Goal: Information Seeking & Learning: Learn about a topic

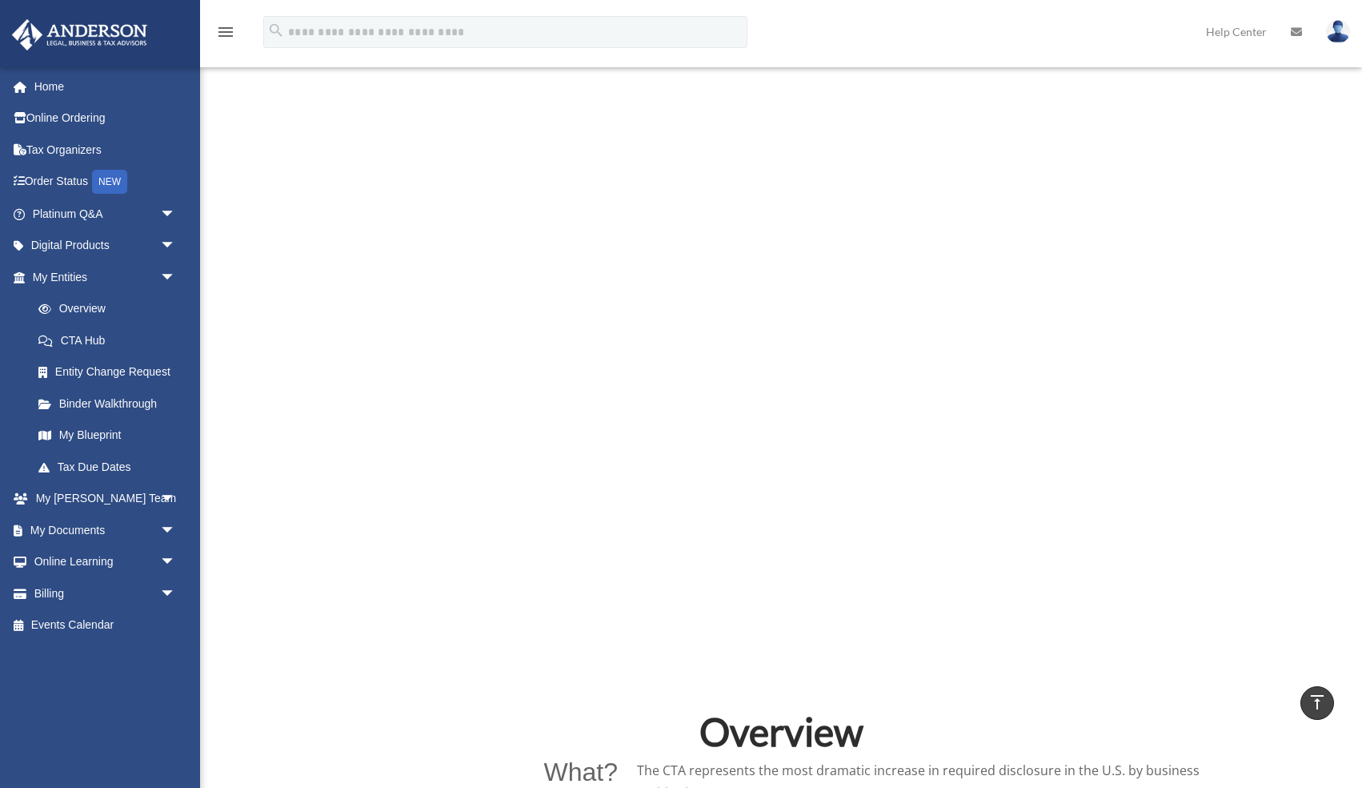
scroll to position [415, 0]
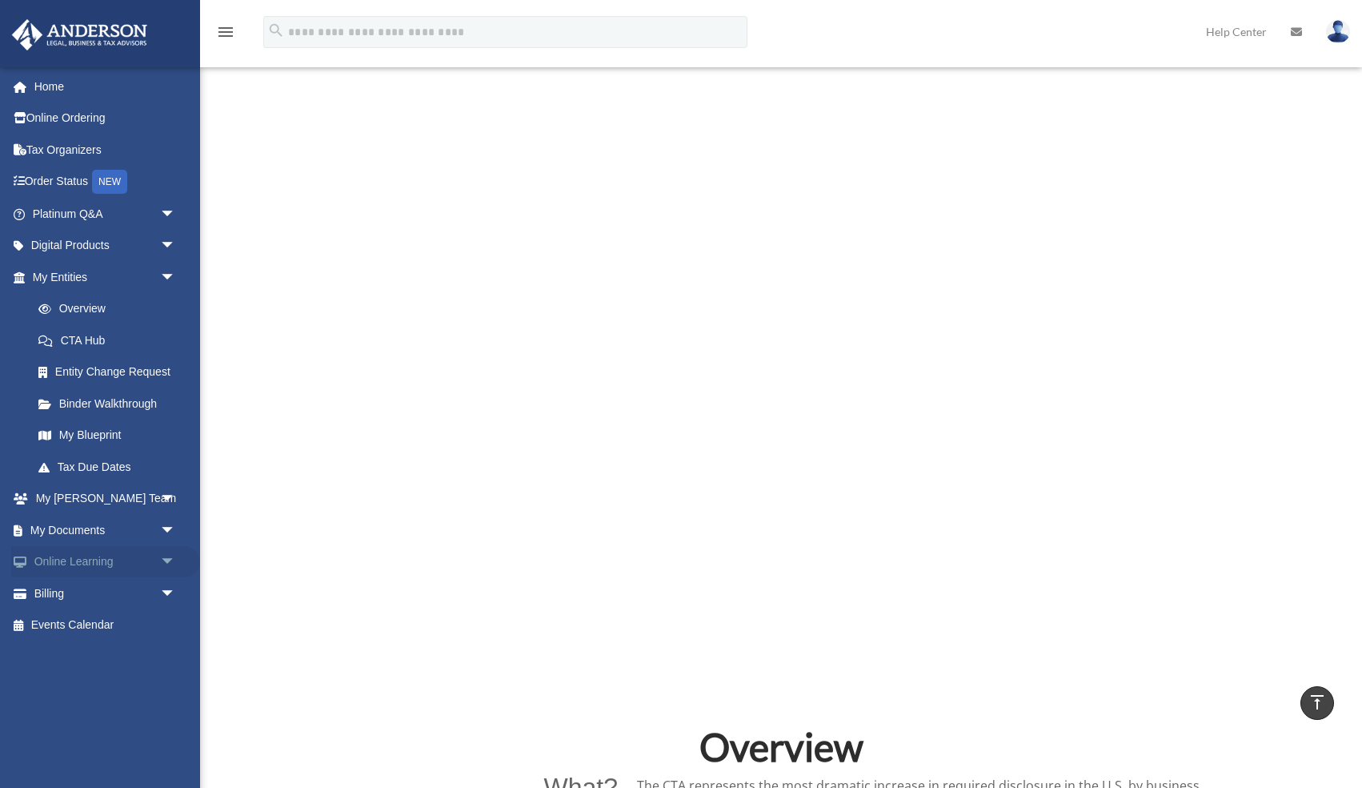
click at [71, 559] on link "Online Learning arrow_drop_down" at bounding box center [105, 562] width 189 height 32
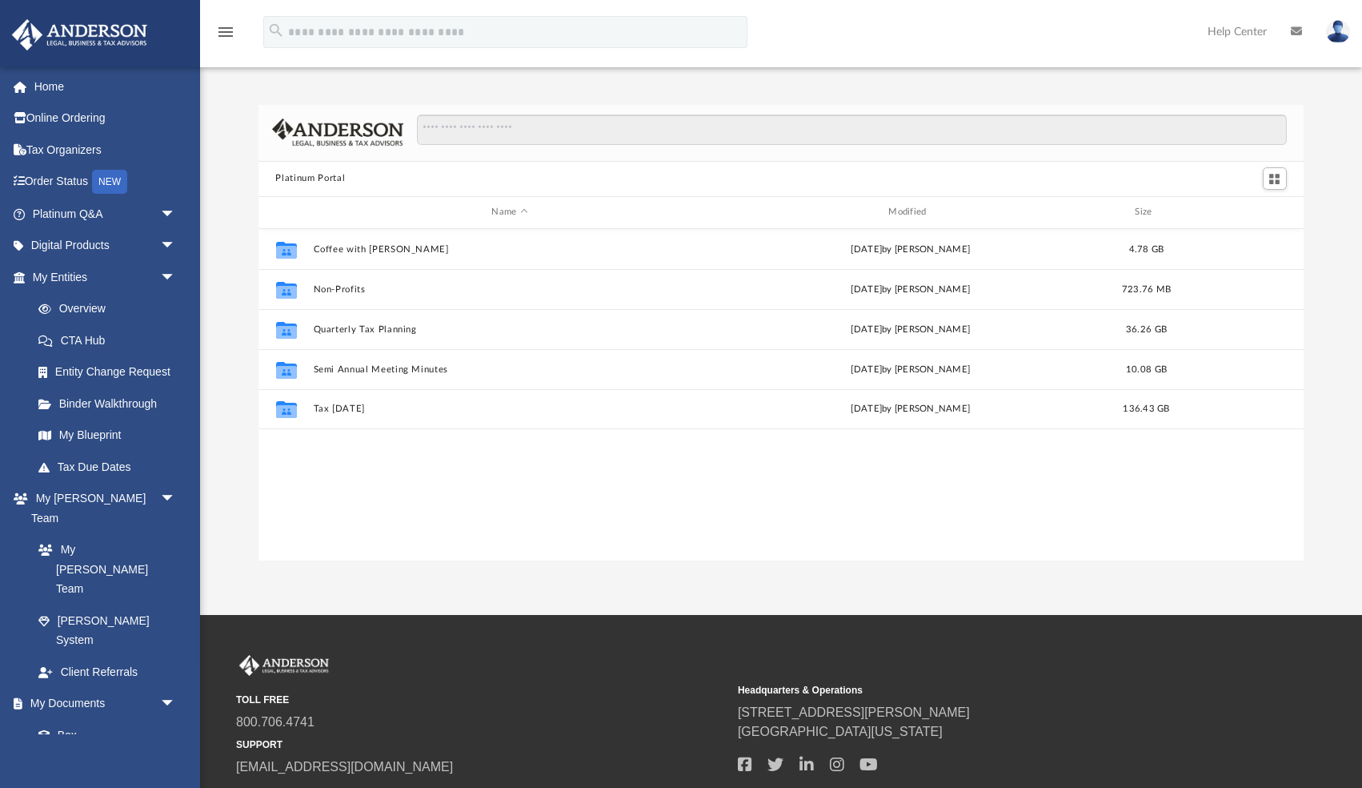
scroll to position [363, 1045]
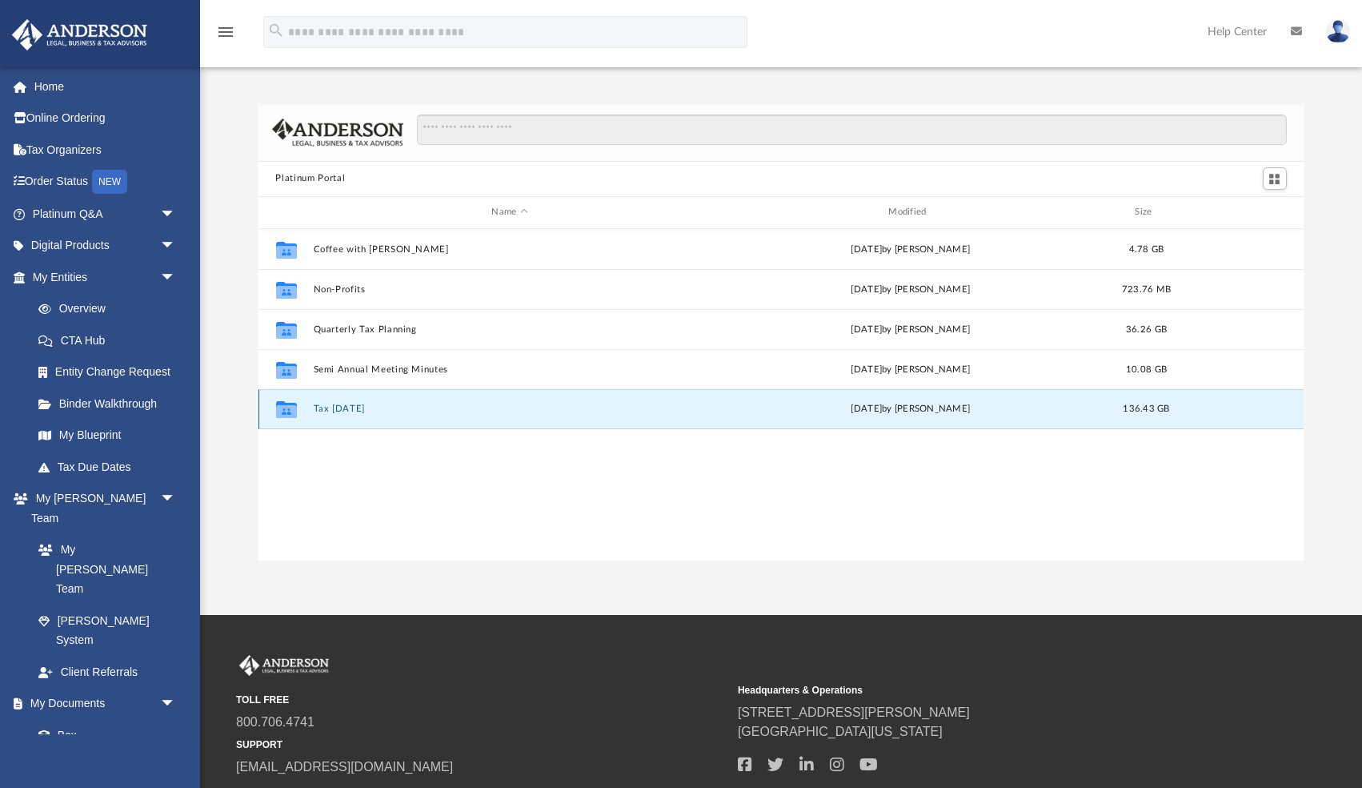
click at [325, 408] on button "Tax [DATE]" at bounding box center [510, 408] width 394 height 10
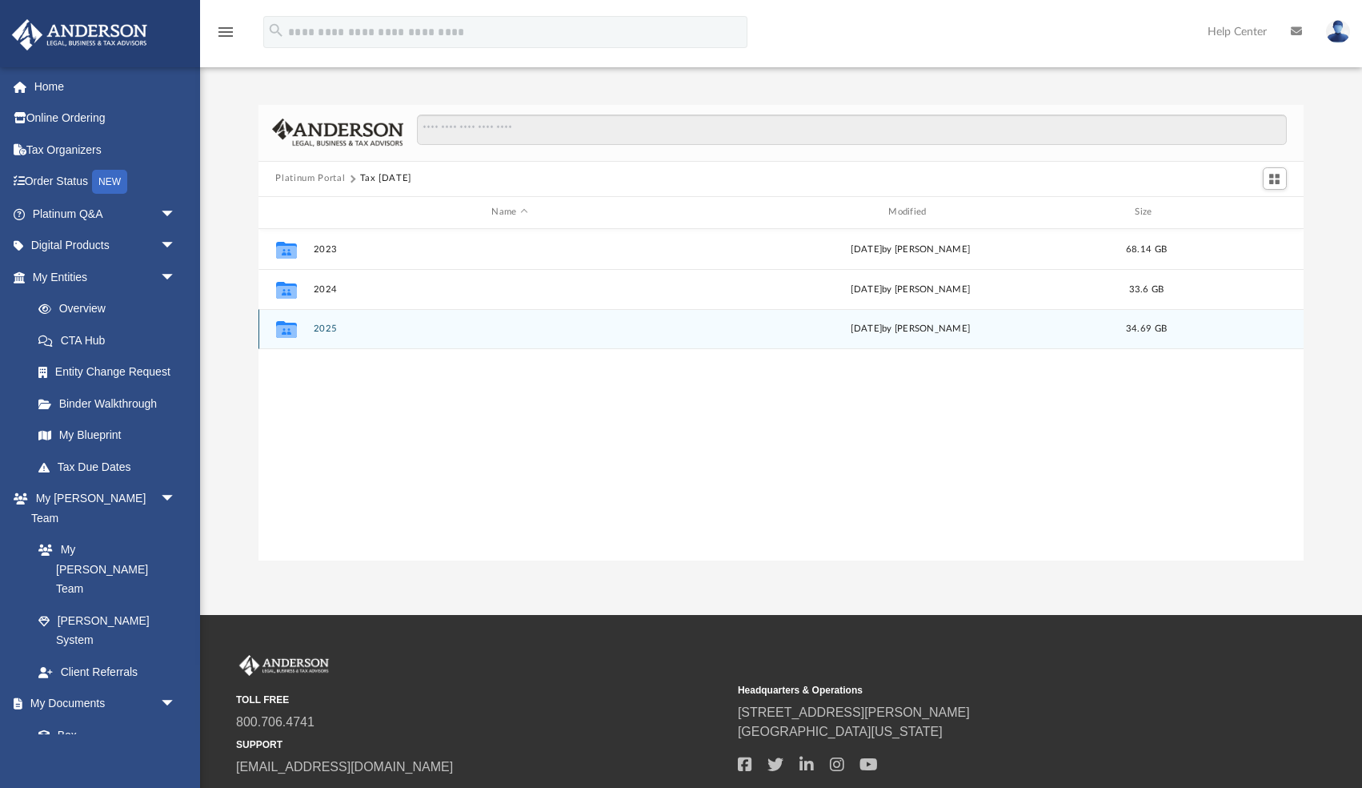
click at [851, 328] on div "[DATE] by [PERSON_NAME]" at bounding box center [911, 329] width 394 height 14
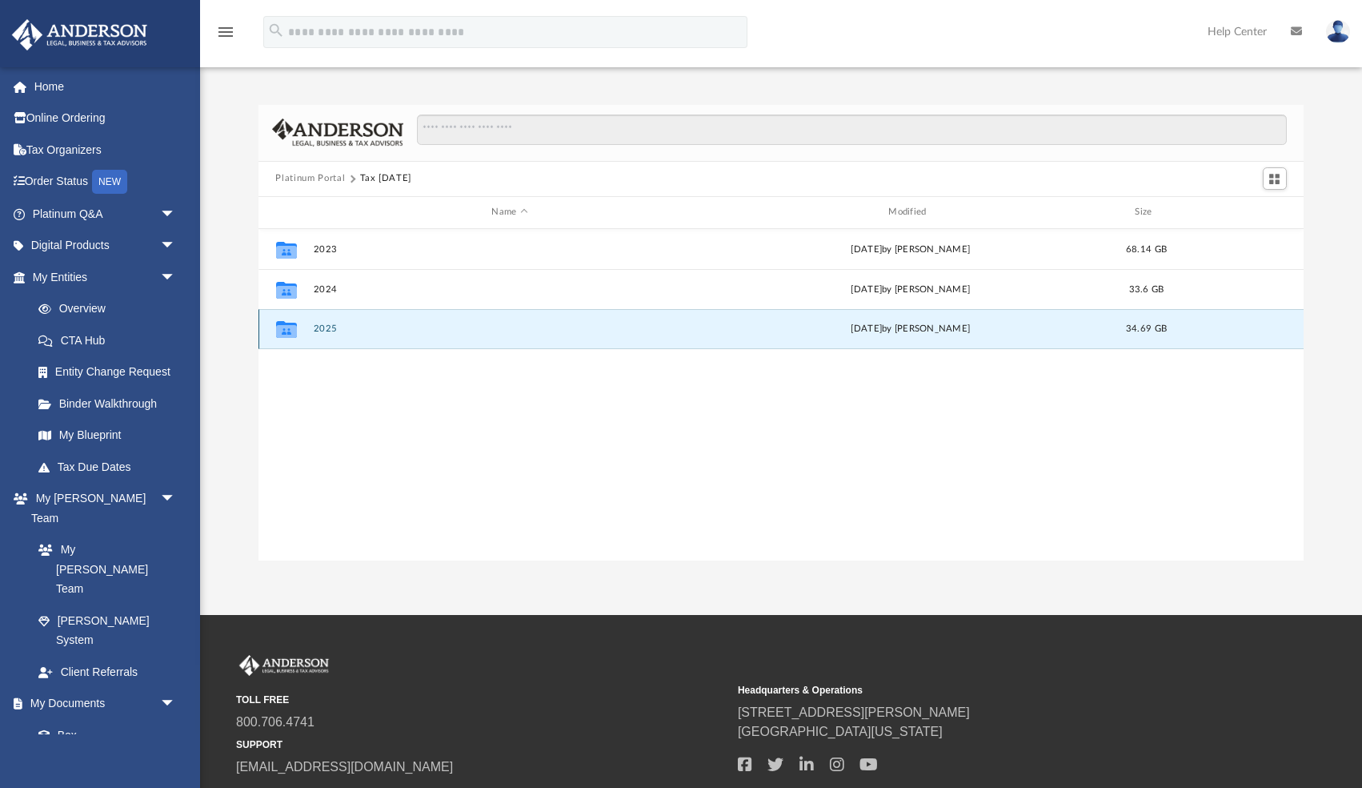
click at [323, 330] on button "2025" at bounding box center [510, 328] width 394 height 10
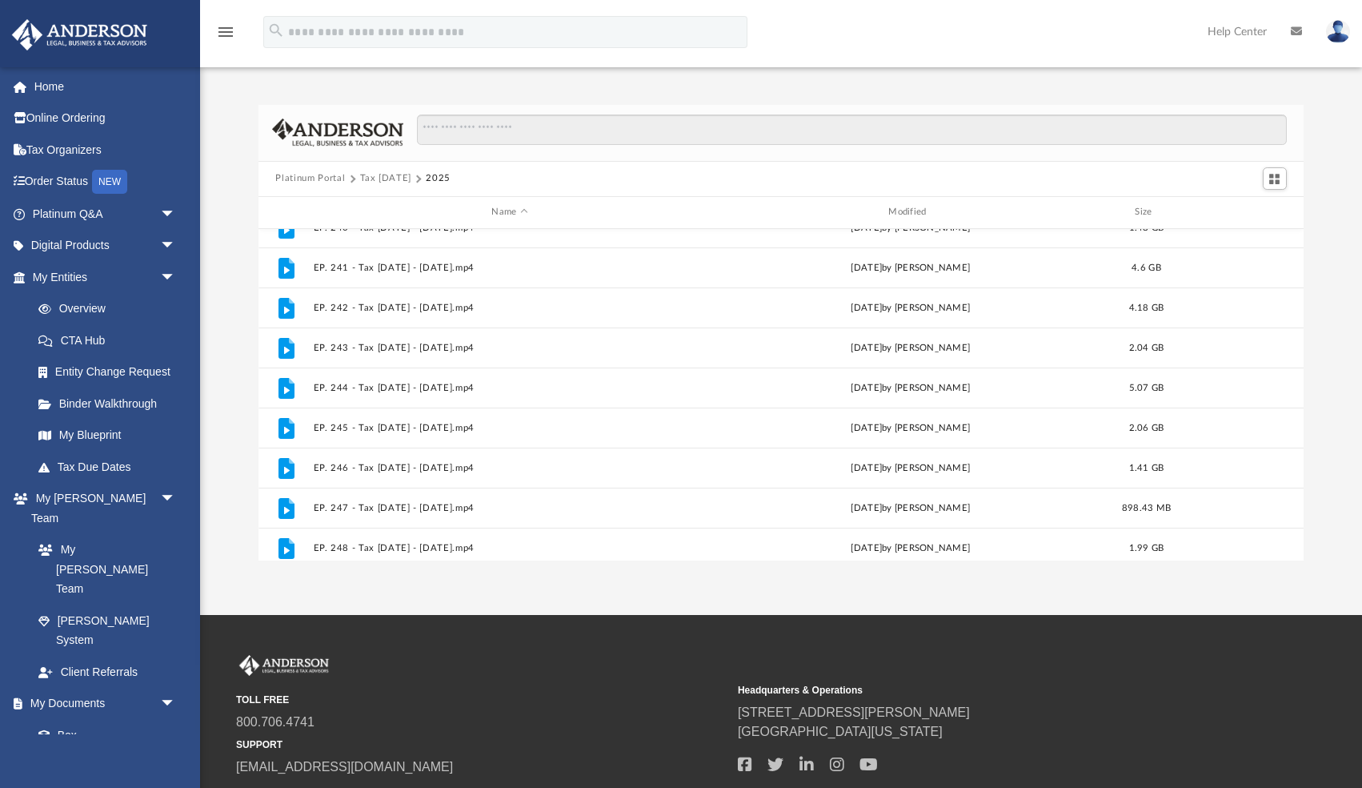
scroll to position [308, 0]
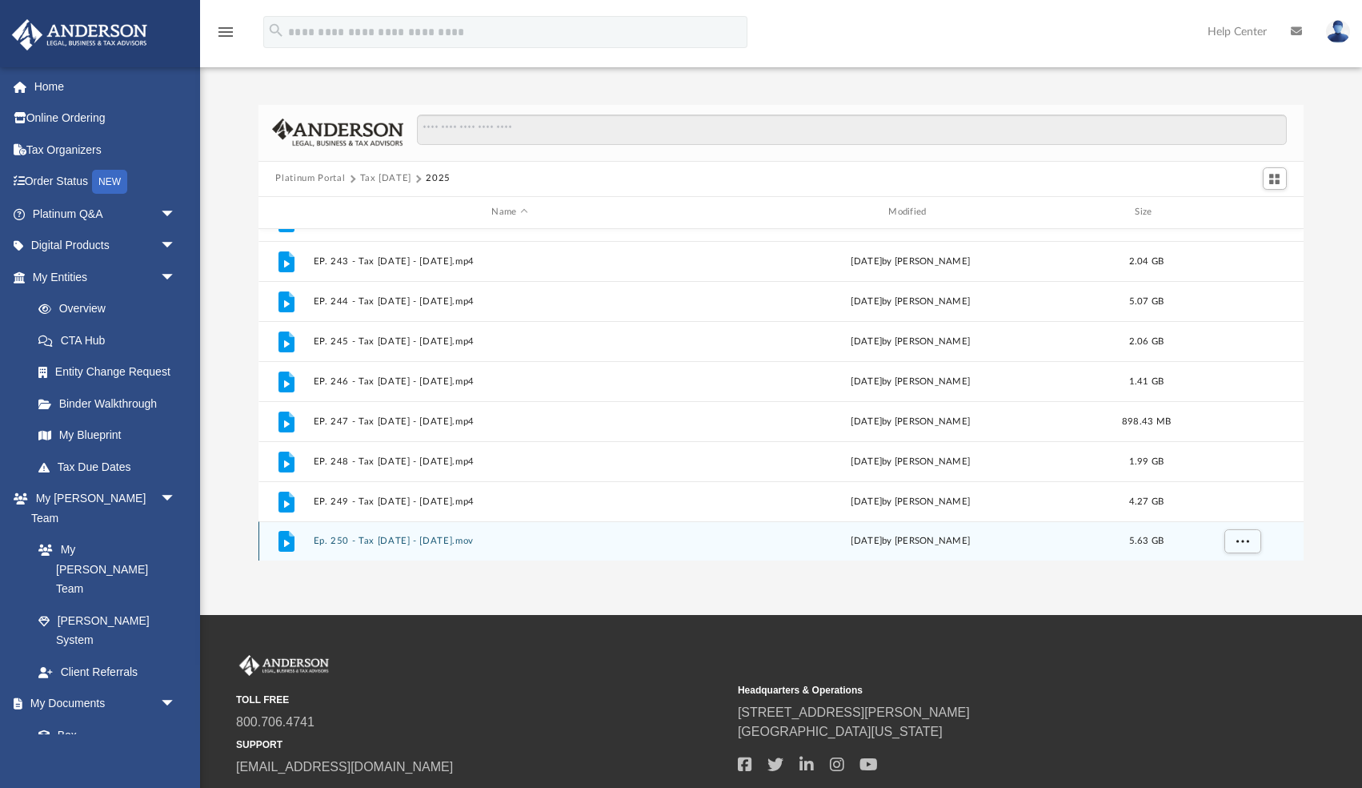
click at [283, 542] on icon "grid" at bounding box center [286, 541] width 16 height 21
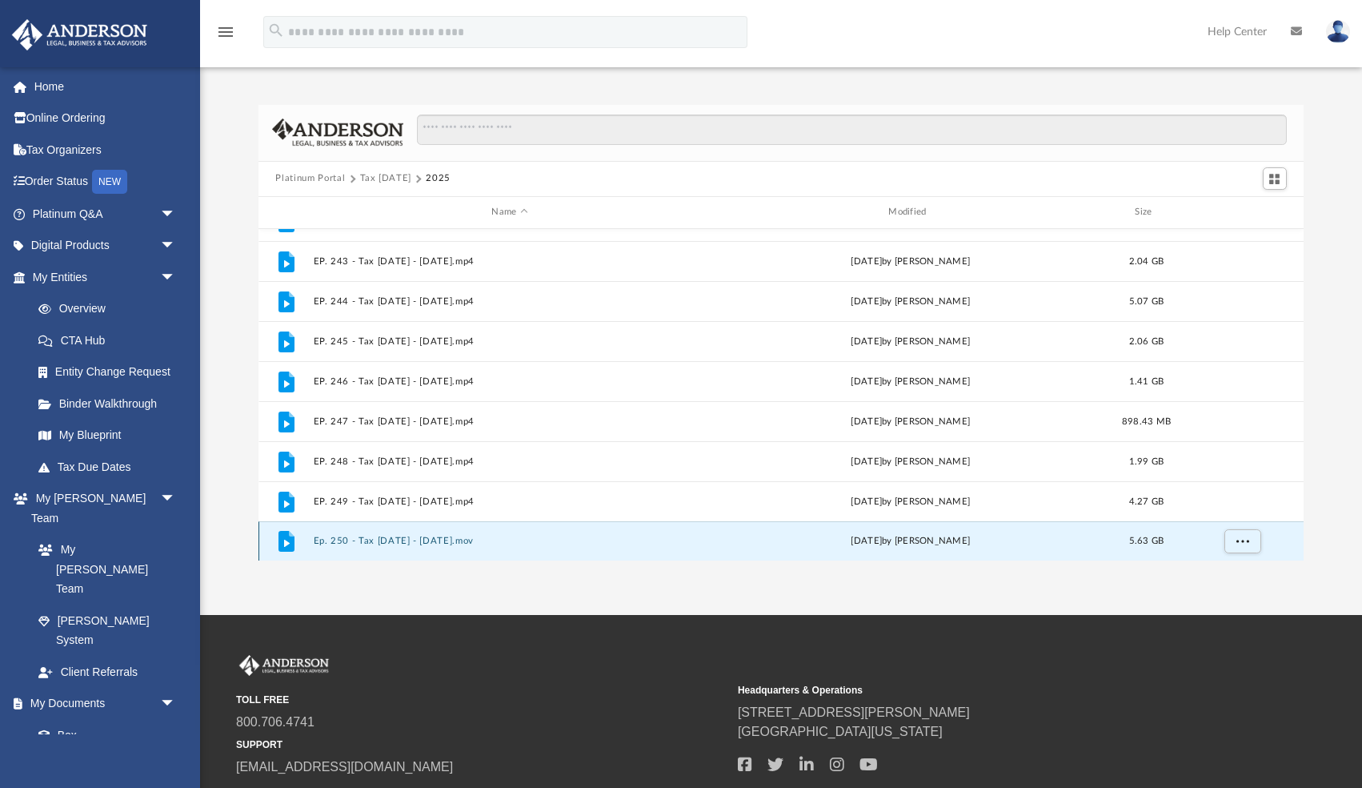
click at [285, 544] on icon "grid" at bounding box center [286, 543] width 6 height 7
click at [1240, 540] on span "More options" at bounding box center [1242, 540] width 13 height 9
click at [1225, 482] on li "Preview" at bounding box center [1228, 481] width 46 height 17
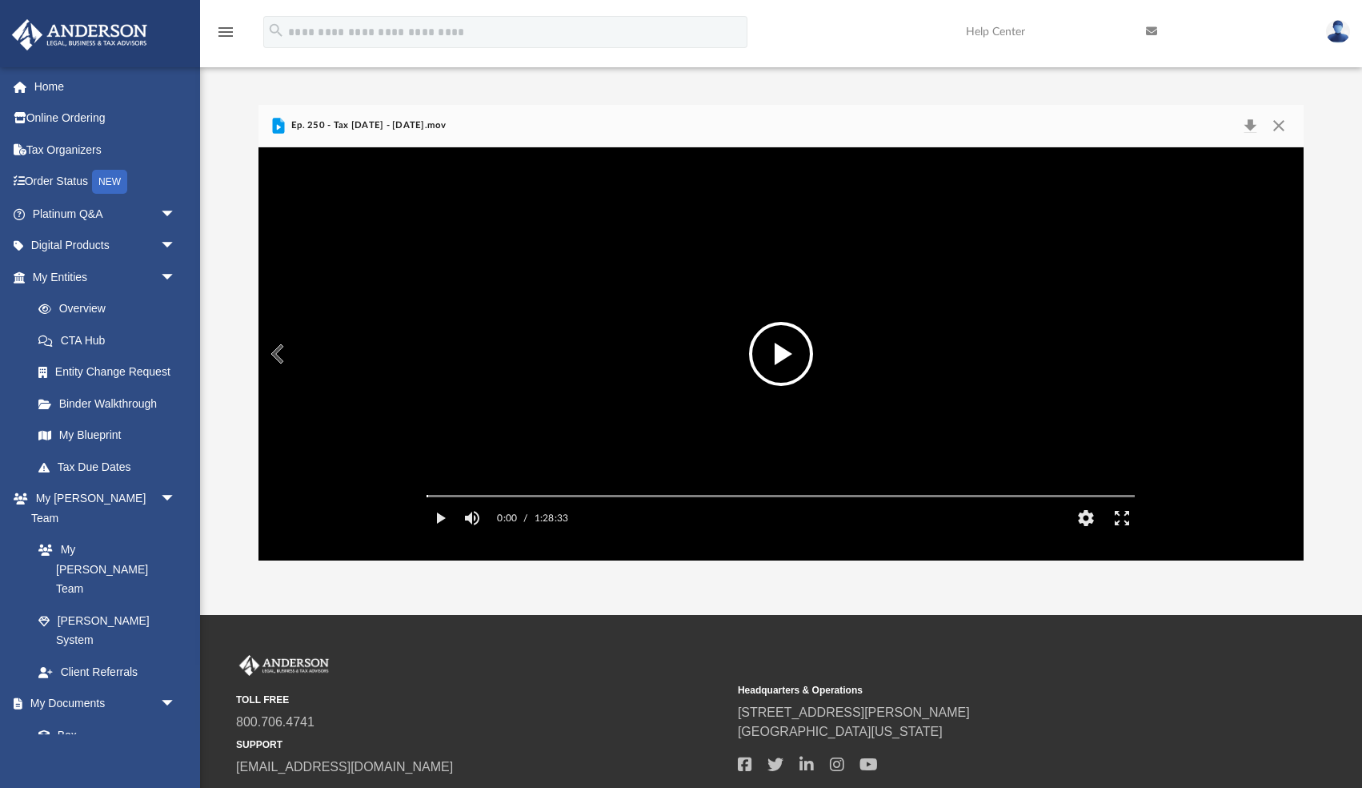
click at [770, 360] on button "File preview" at bounding box center [781, 354] width 64 height 64
click at [1079, 534] on button "HD" at bounding box center [1087, 518] width 36 height 32
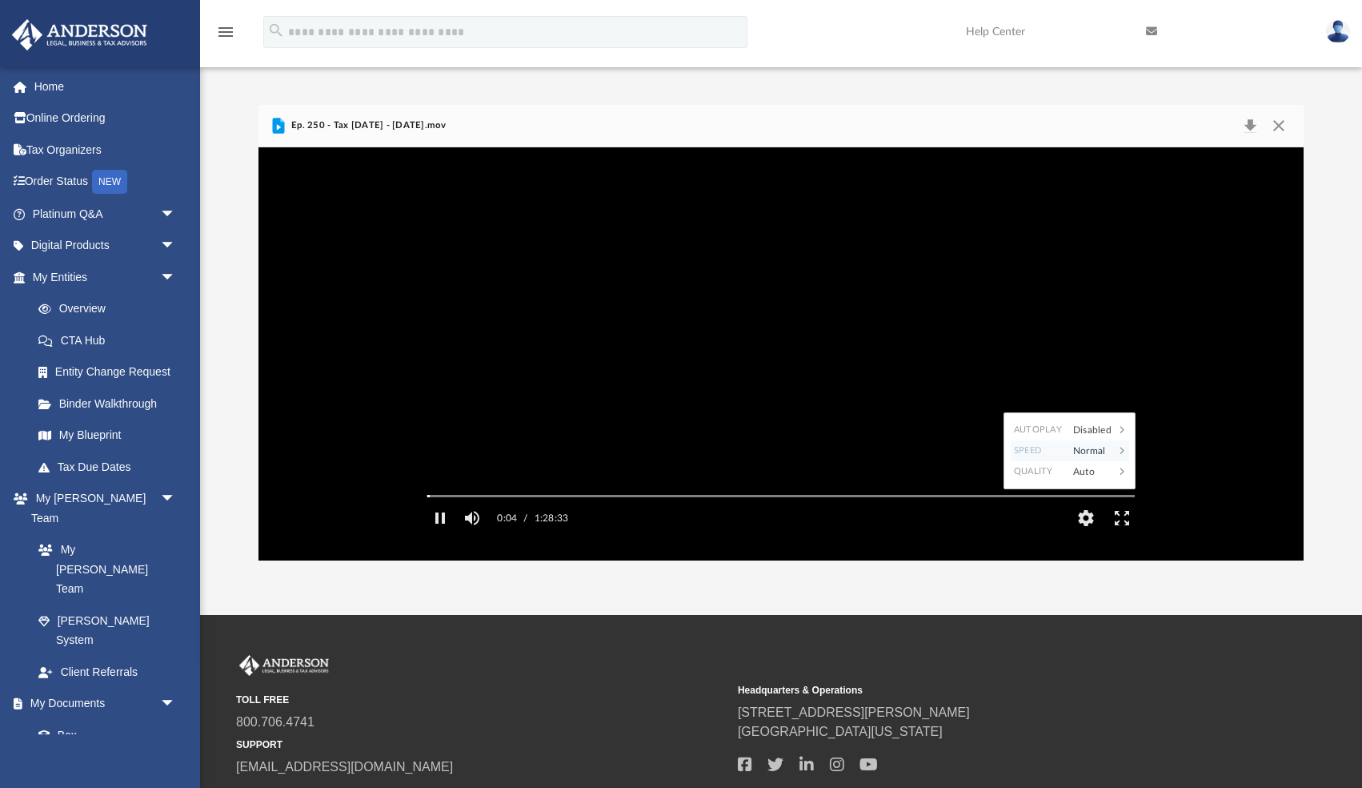
click at [1077, 461] on div "Normal" at bounding box center [1090, 450] width 50 height 21
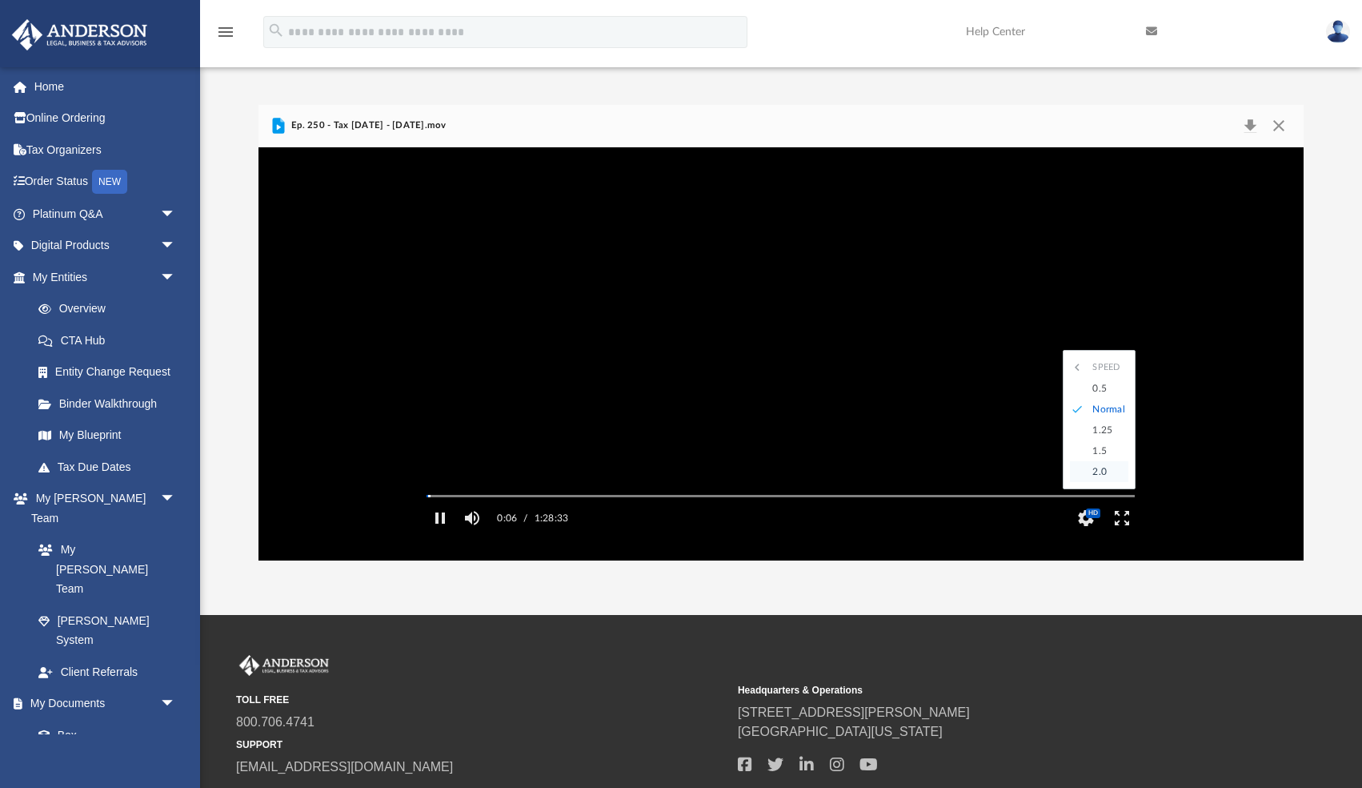
click at [1096, 482] on div "2.0" at bounding box center [1107, 471] width 44 height 21
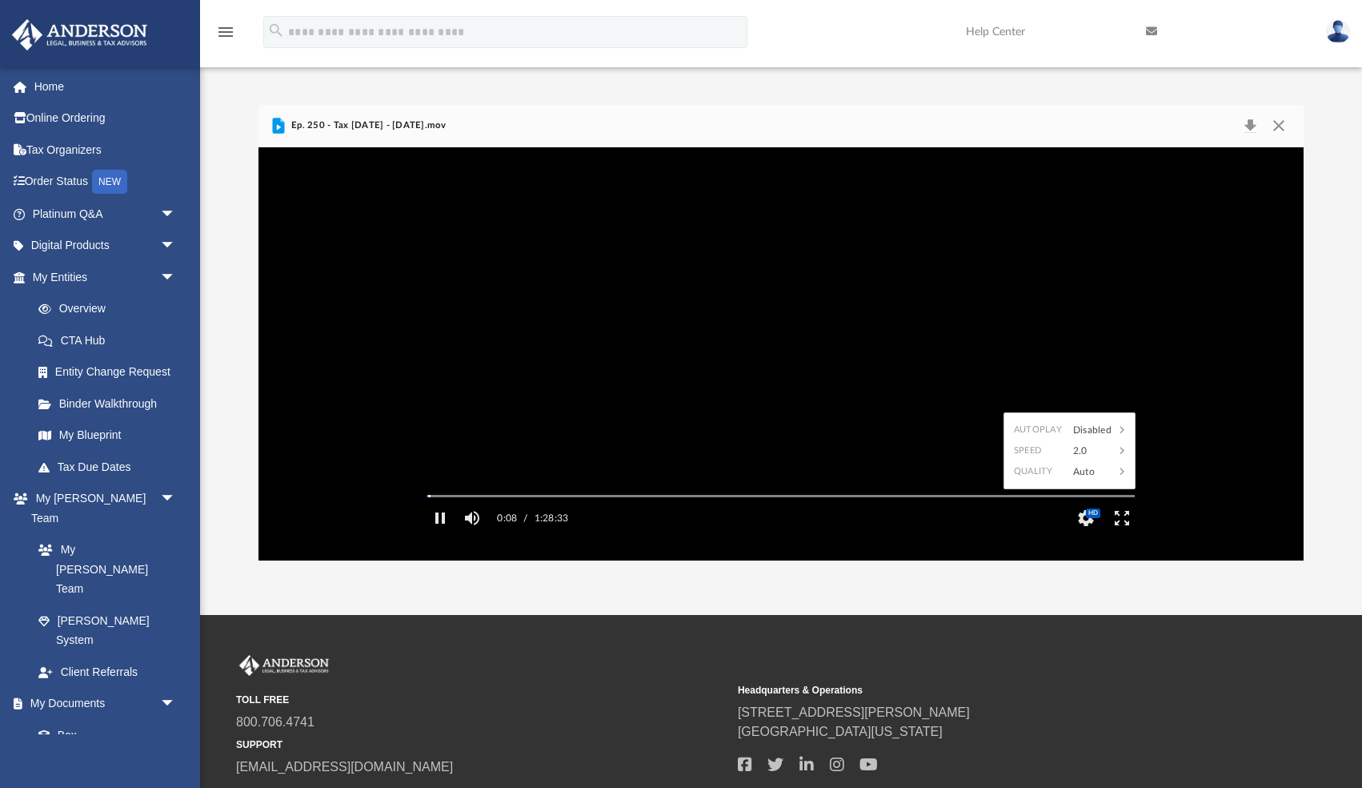
click at [1029, 396] on video "File preview" at bounding box center [781, 353] width 734 height 367
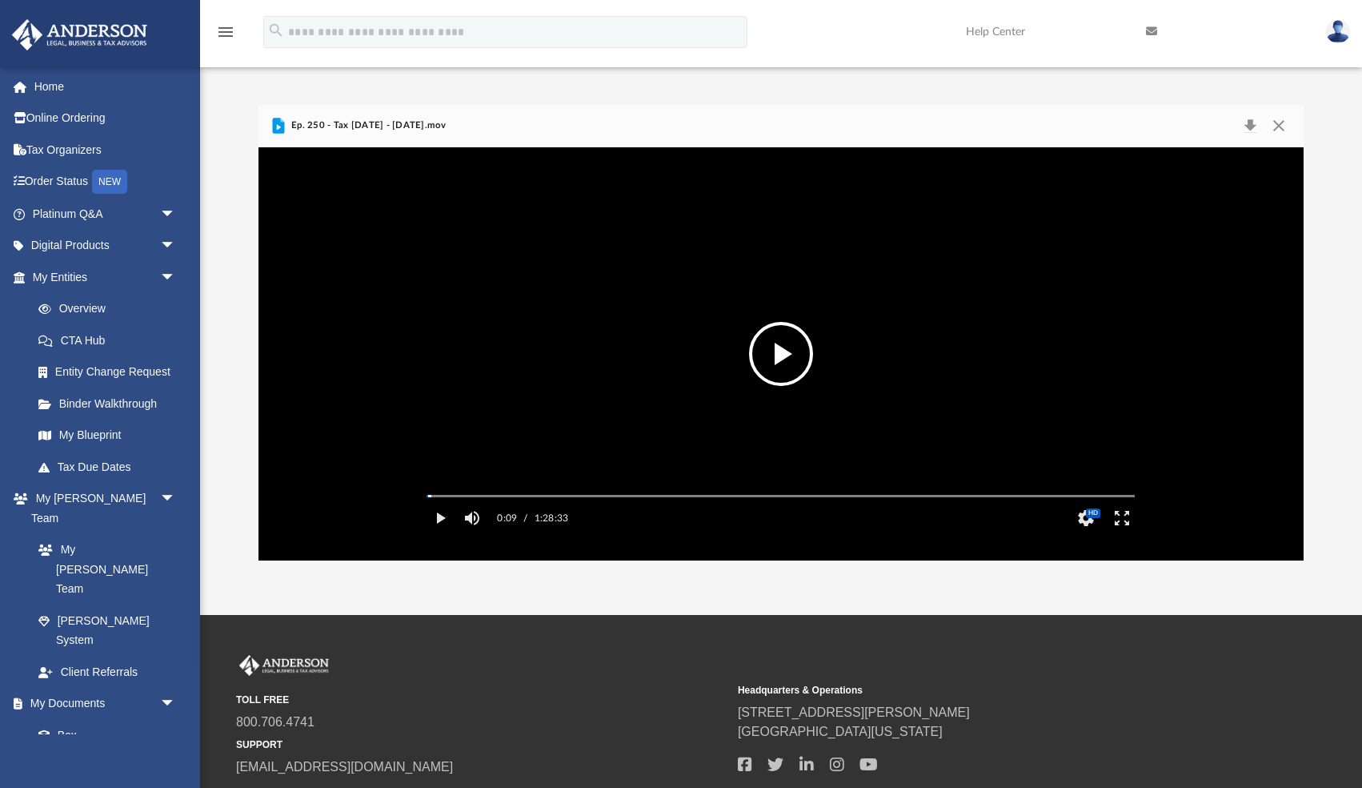
click at [1029, 396] on video "File preview" at bounding box center [781, 353] width 734 height 367
click at [875, 282] on video "File preview" at bounding box center [781, 353] width 734 height 367
click at [874, 337] on video "File preview" at bounding box center [781, 353] width 734 height 367
click at [822, 372] on video "File preview" at bounding box center [781, 353] width 734 height 367
click at [827, 342] on video "File preview" at bounding box center [781, 353] width 734 height 367
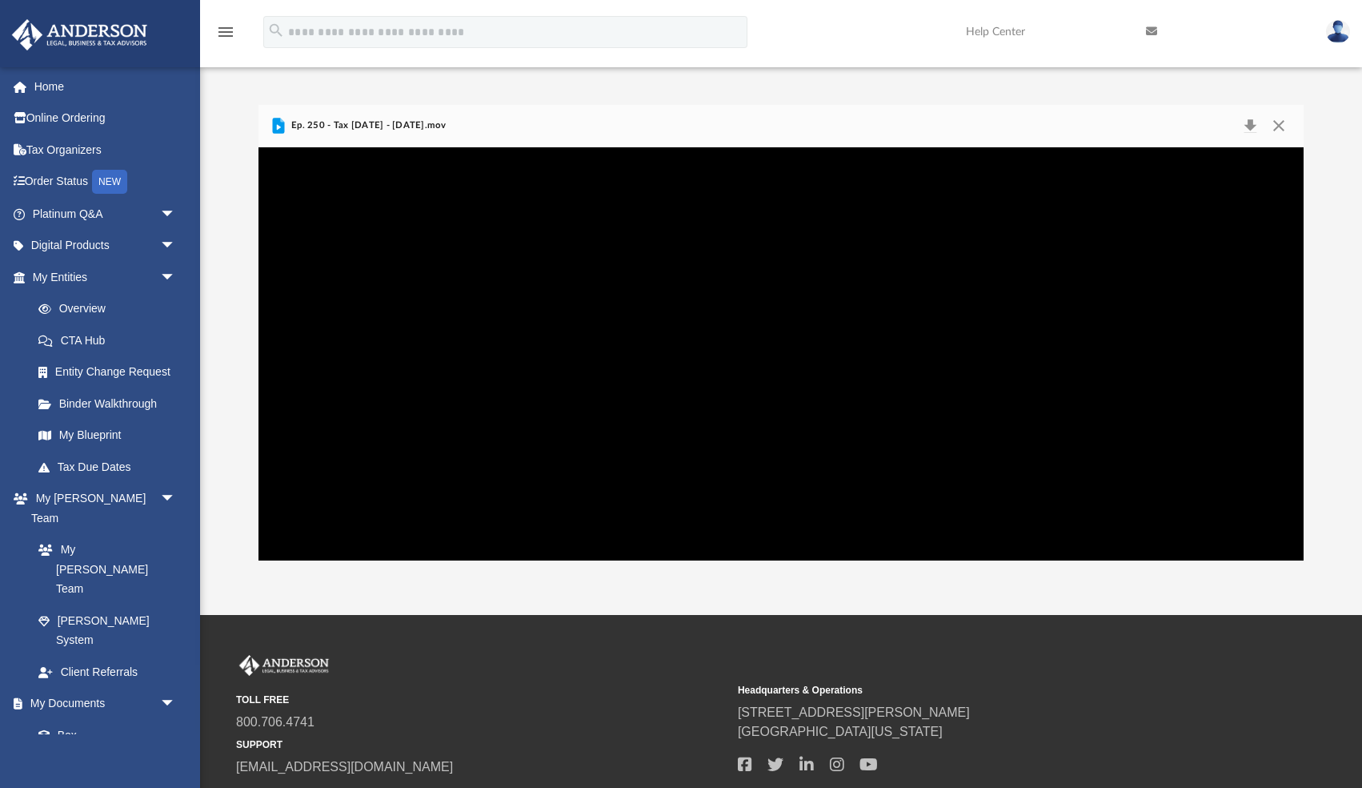
click at [827, 366] on video "File preview" at bounding box center [781, 353] width 734 height 367
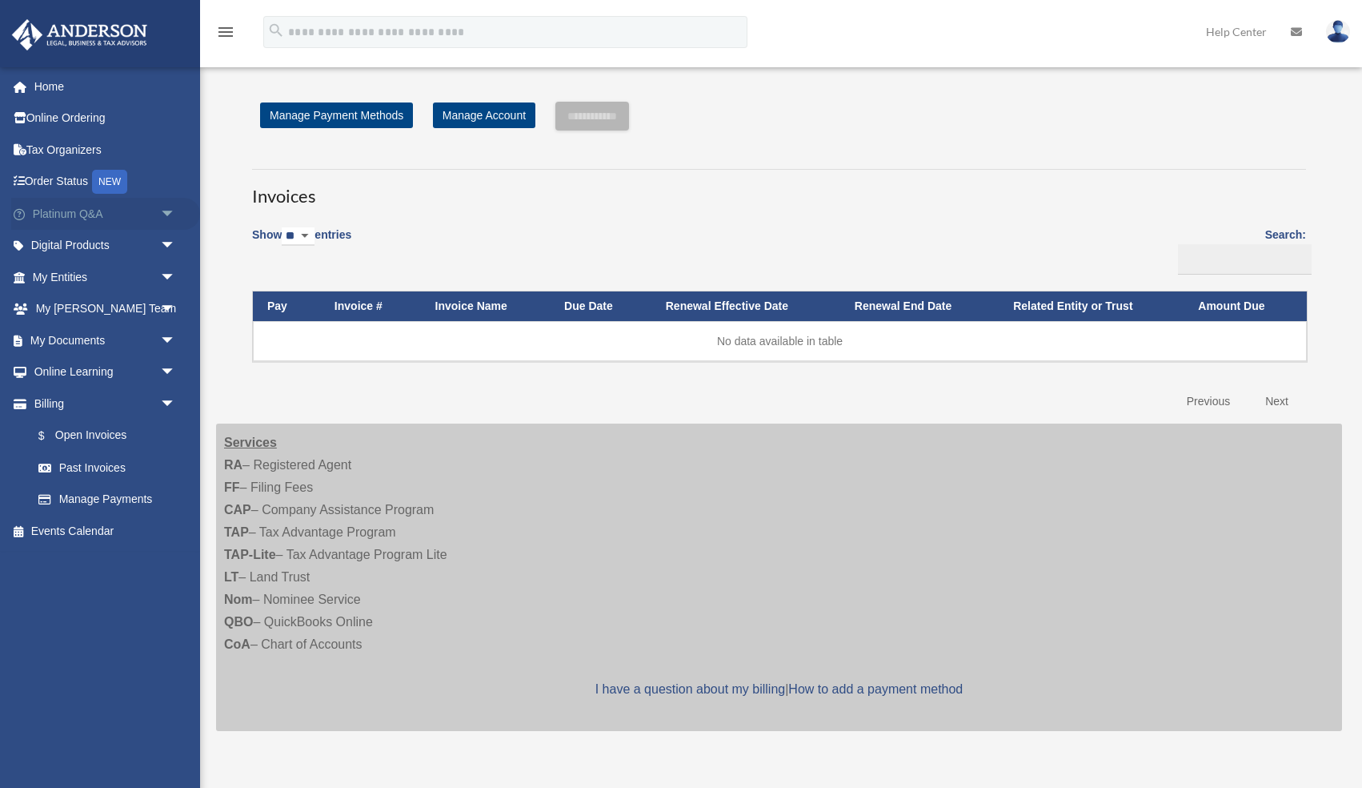
click at [76, 212] on link "Platinum Q&A arrow_drop_down" at bounding box center [105, 214] width 189 height 32
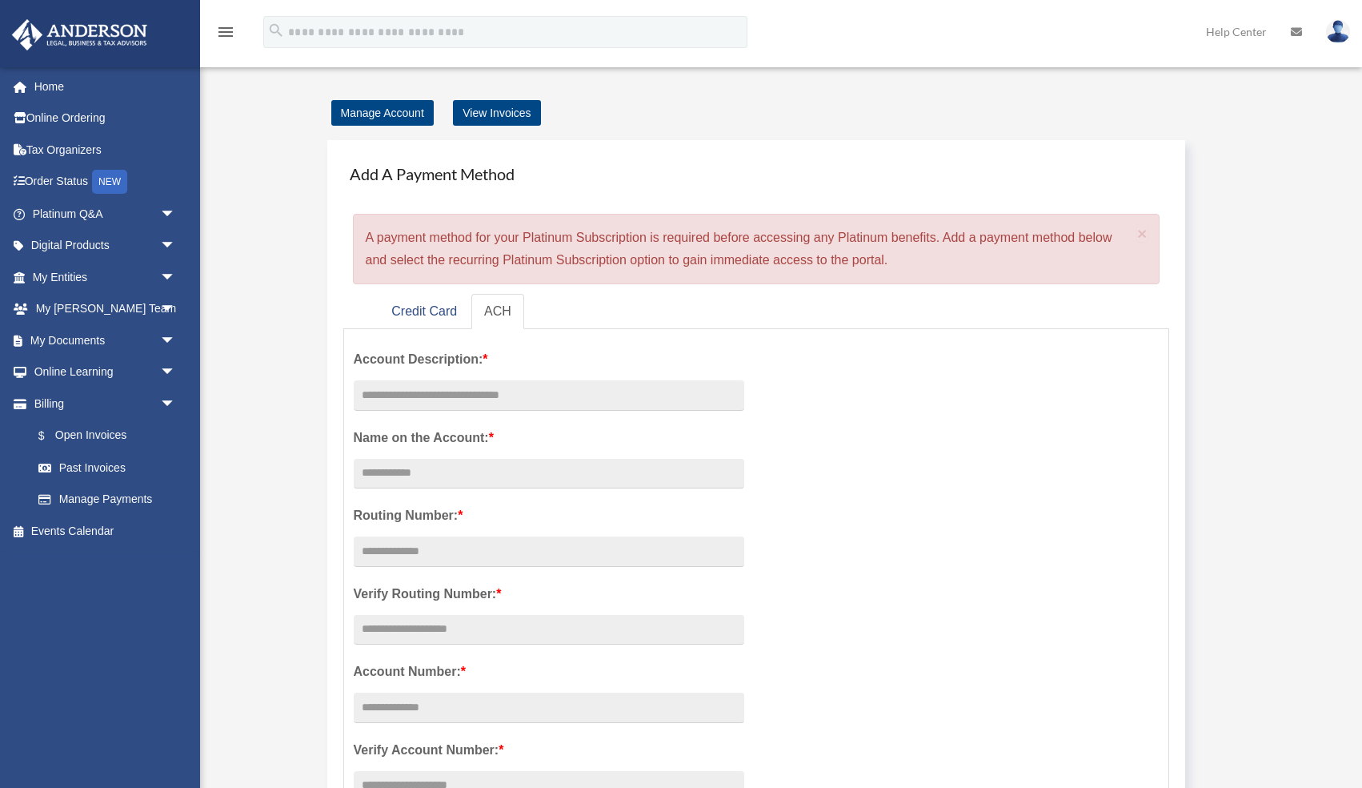
click at [76, 212] on link "Platinum Q&A arrow_drop_down" at bounding box center [105, 214] width 189 height 32
click at [164, 212] on span "arrow_drop_down" at bounding box center [176, 214] width 32 height 33
click at [168, 217] on span "arrow_drop_down" at bounding box center [176, 214] width 32 height 33
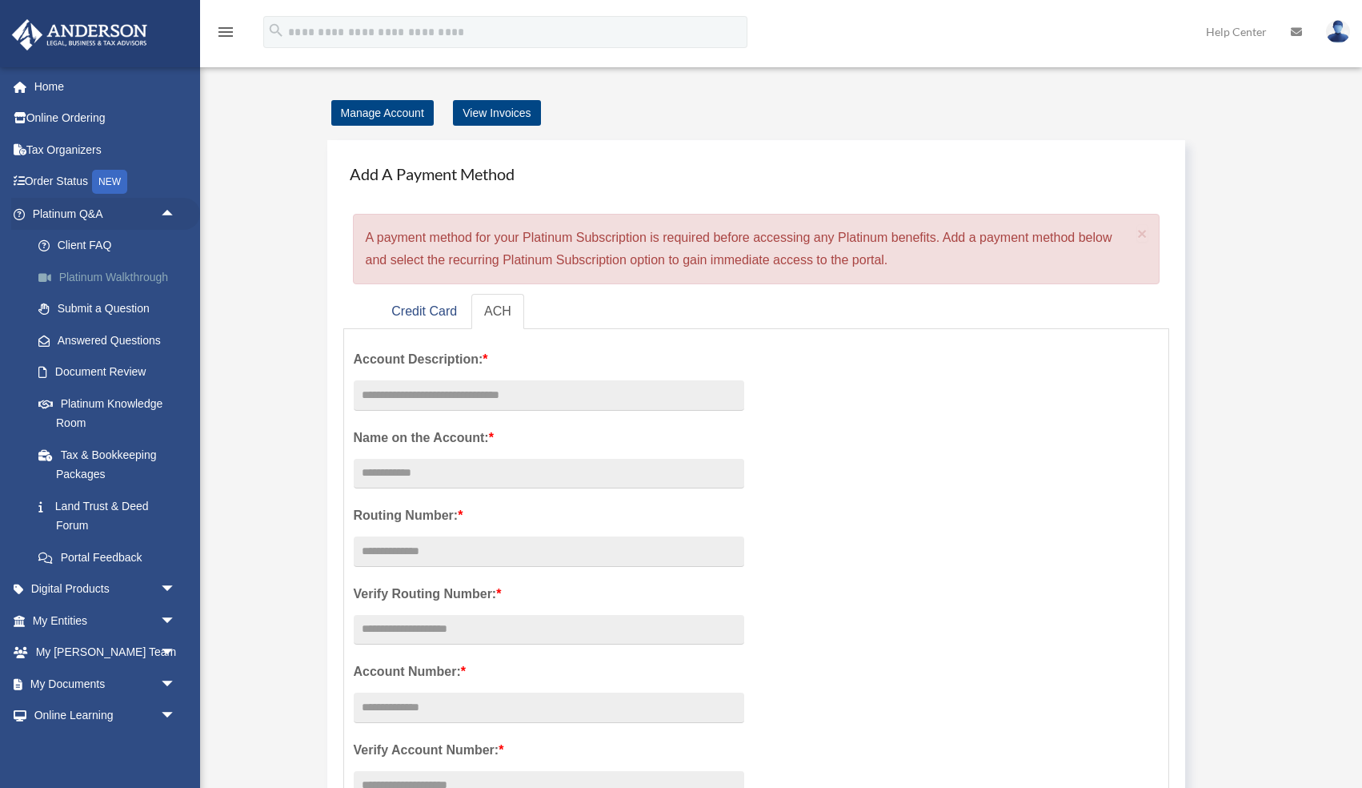
click at [148, 276] on link "Platinum Walkthrough" at bounding box center [111, 277] width 178 height 32
click at [47, 275] on span at bounding box center [53, 277] width 12 height 11
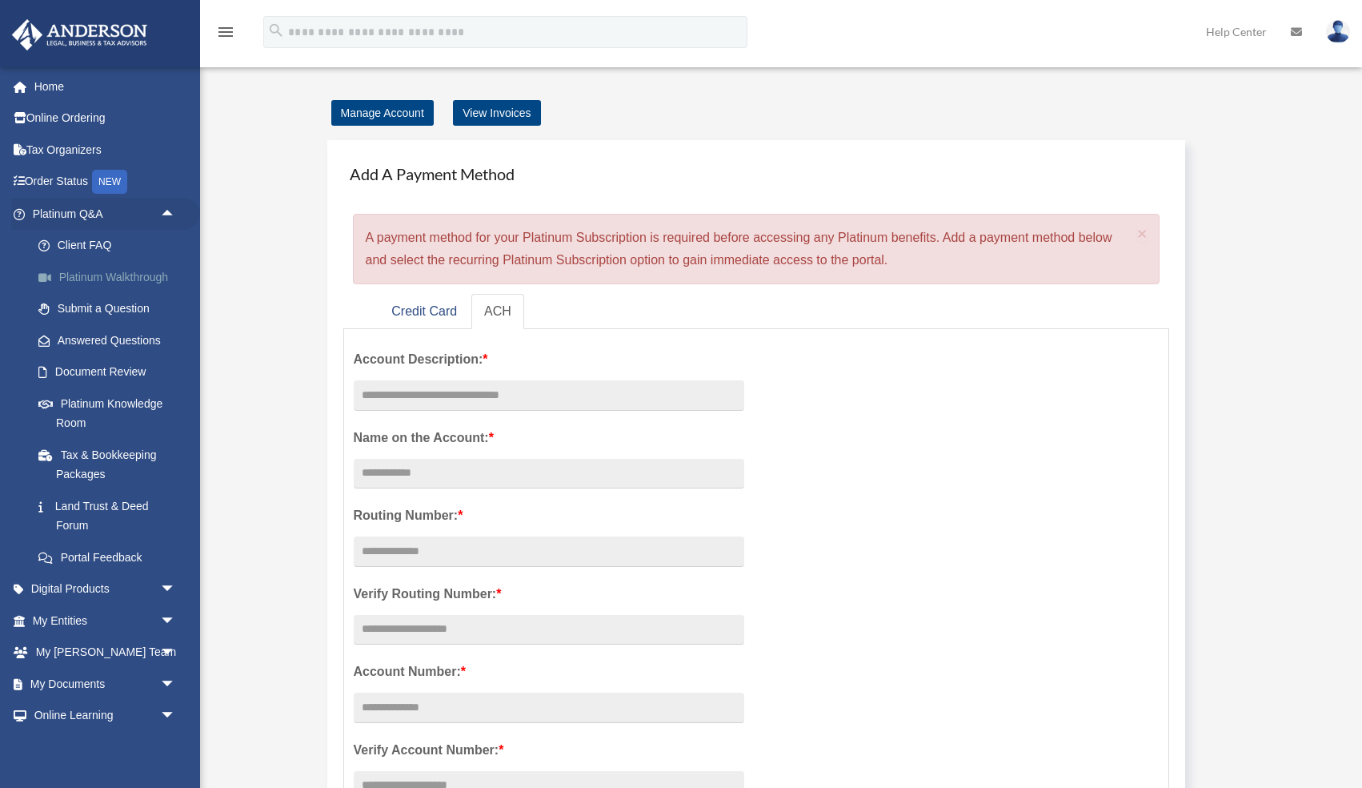
click at [47, 275] on span at bounding box center [53, 277] width 12 height 11
click at [104, 399] on link "Platinum Knowledge Room" at bounding box center [111, 412] width 178 height 51
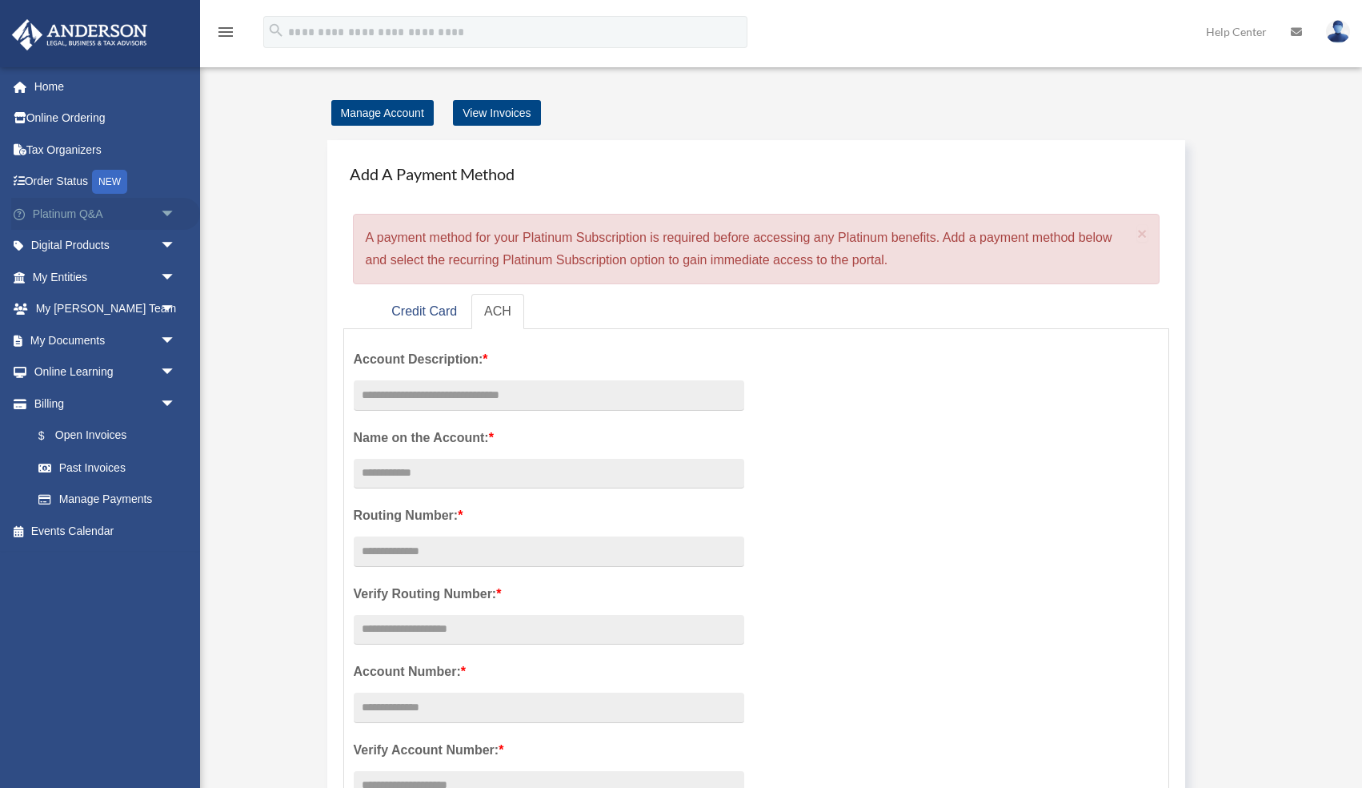
click at [23, 214] on span at bounding box center [27, 214] width 10 height 11
click at [166, 211] on span "arrow_drop_down" at bounding box center [176, 214] width 32 height 33
